Goal: Transaction & Acquisition: Obtain resource

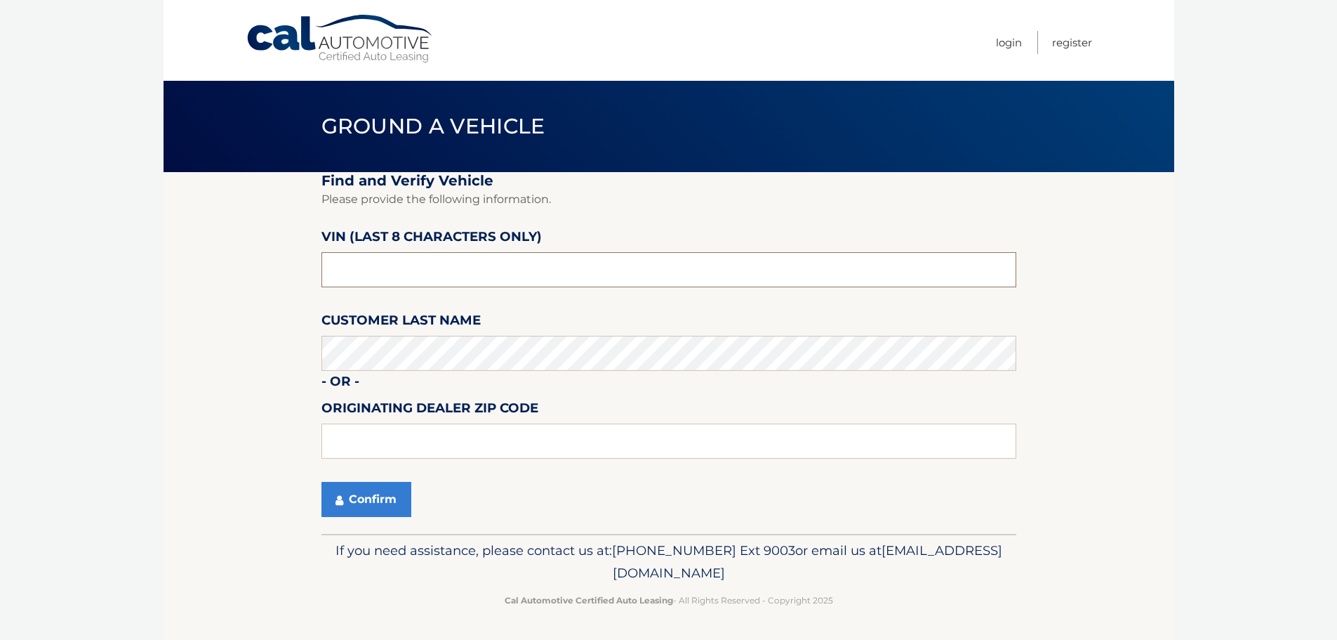
click at [539, 278] on input "text" at bounding box center [669, 269] width 695 height 35
type input "n8628741"
click at [366, 498] on button "Confirm" at bounding box center [367, 499] width 90 height 35
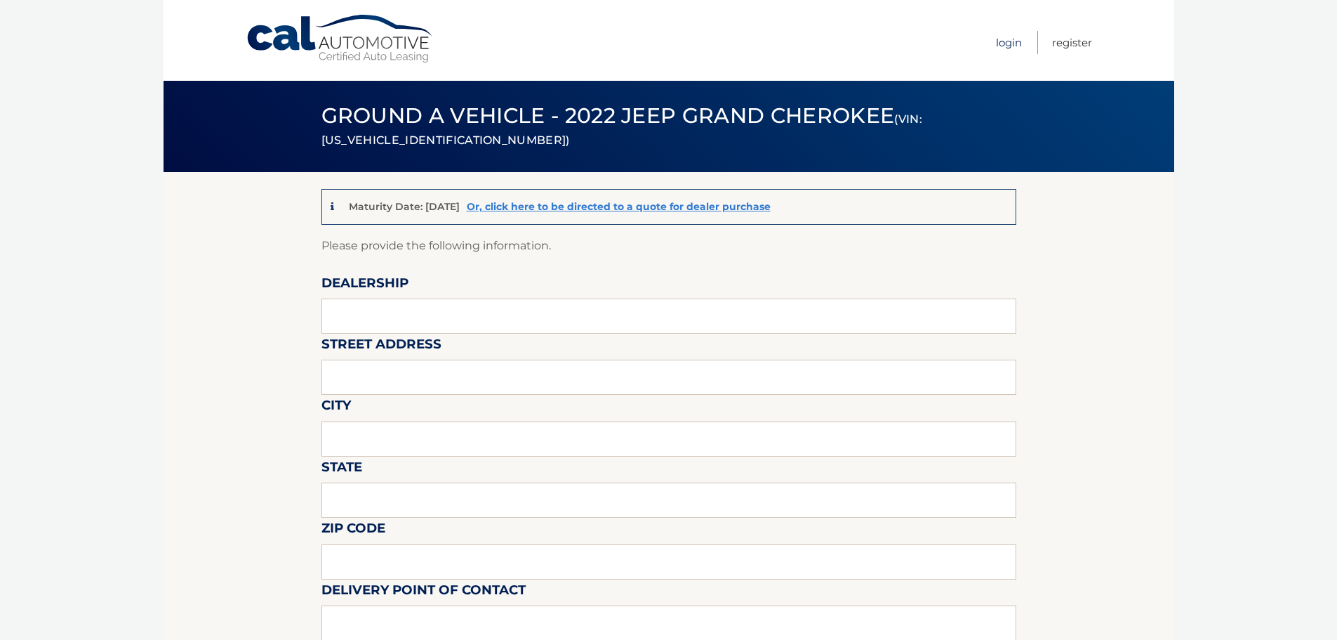
click at [1016, 47] on link "Login" at bounding box center [1009, 42] width 26 height 23
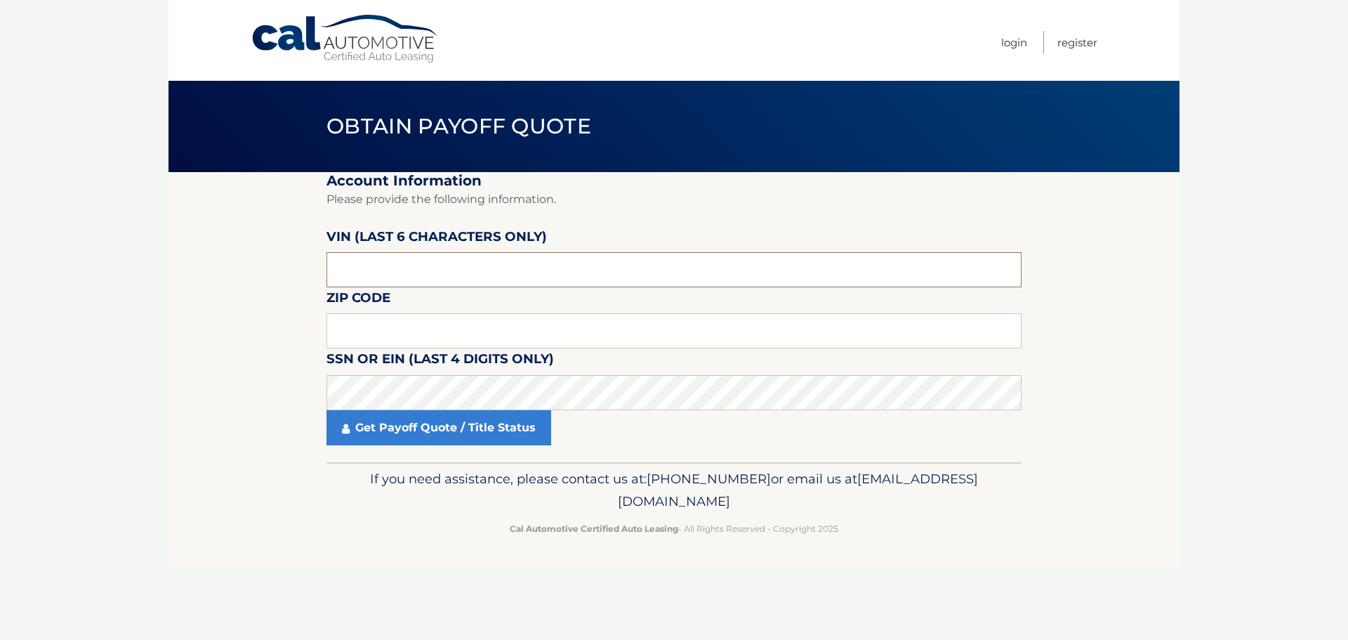
click at [409, 266] on input "text" at bounding box center [673, 269] width 695 height 35
click at [350, 269] on input "text" at bounding box center [673, 269] width 695 height 35
type input "628741"
type input "07052"
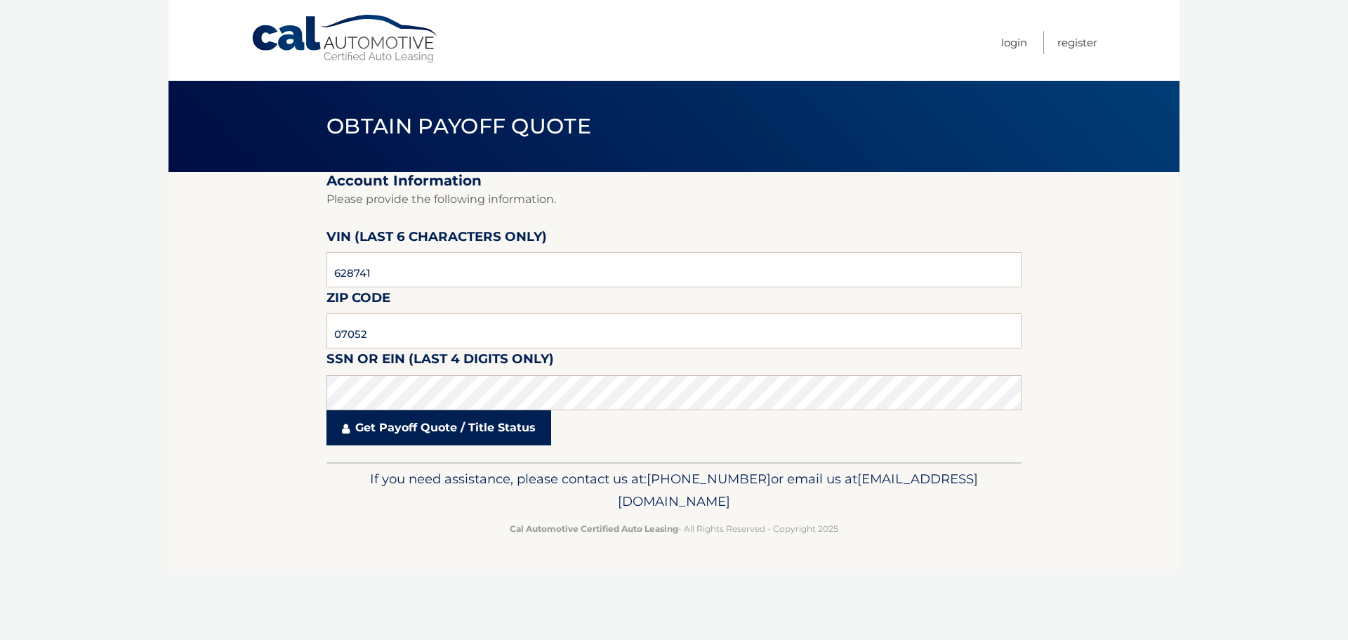
click at [465, 425] on link "Get Payoff Quote / Title Status" at bounding box center [438, 427] width 225 height 35
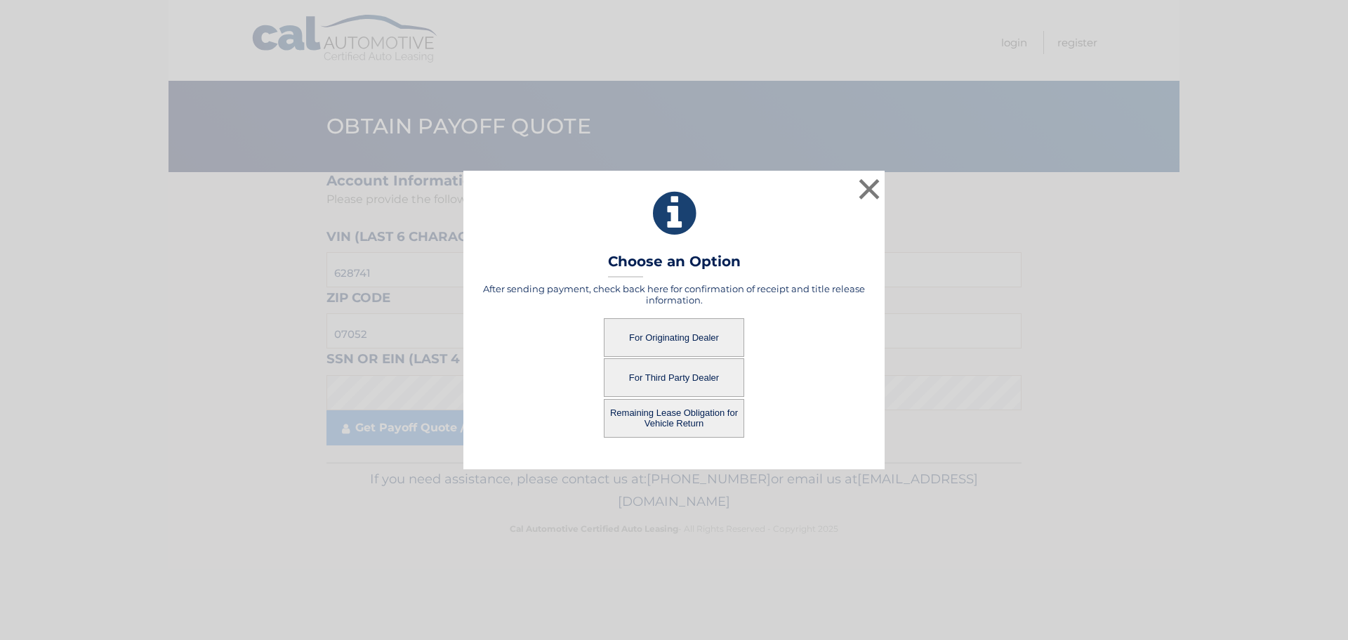
click at [677, 334] on button "For Originating Dealer" at bounding box center [674, 337] width 140 height 39
click at [673, 336] on button "For Originating Dealer" at bounding box center [674, 337] width 140 height 39
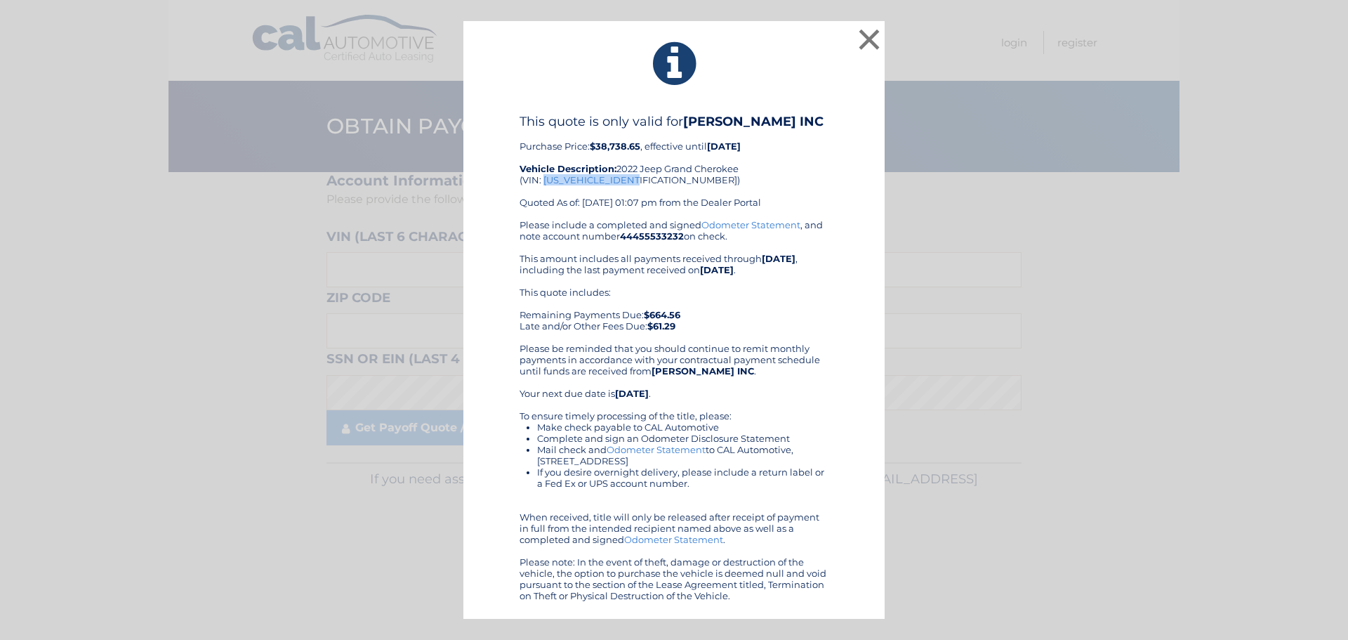
drag, startPoint x: 642, startPoint y: 183, endPoint x: 543, endPoint y: 185, distance: 98.3
click at [543, 185] on div "This quote is only valid for SALERNO DUANE INC Purchase Price: $38,738.65 , eff…" at bounding box center [673, 166] width 309 height 105
copy div "1C4RJHDG9N8628741"
click at [872, 41] on button "×" at bounding box center [869, 39] width 28 height 28
